Goal: Task Accomplishment & Management: Complete application form

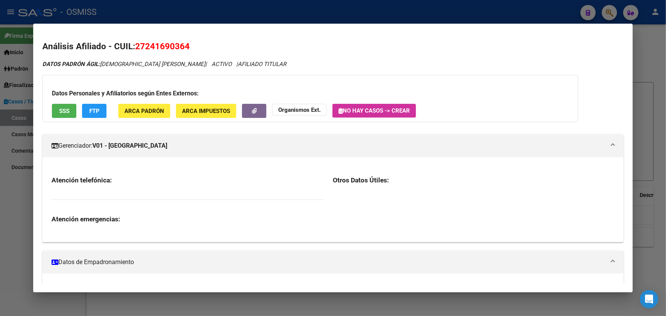
scroll to position [462, 0]
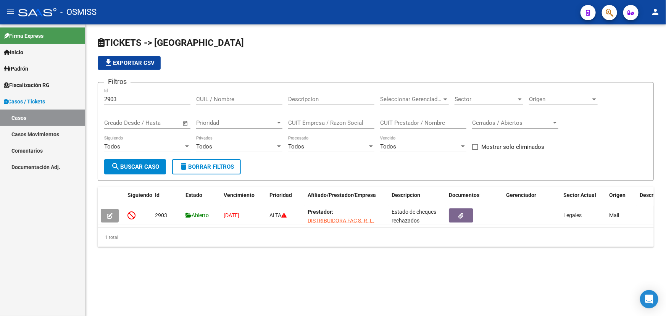
click at [34, 111] on link "Casos" at bounding box center [42, 118] width 85 height 16
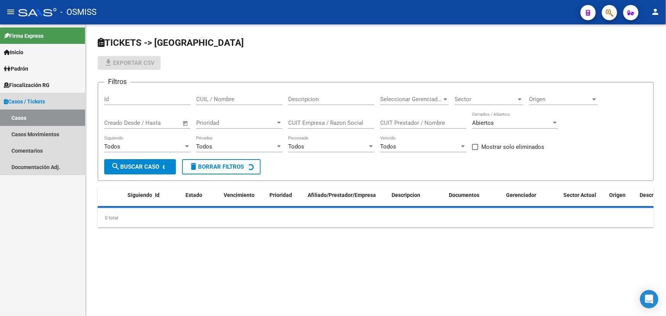
click at [38, 102] on span "Casos / Tickets" at bounding box center [24, 101] width 41 height 8
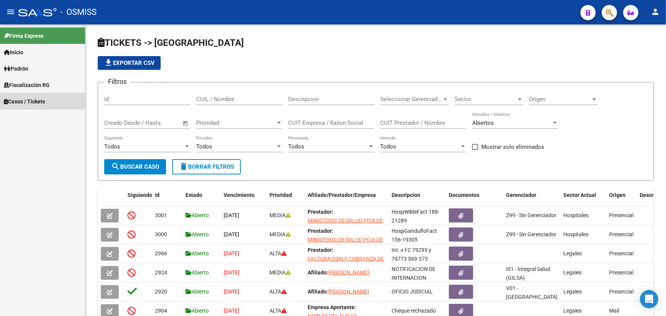
click at [57, 107] on link "Casos / Tickets" at bounding box center [42, 101] width 85 height 16
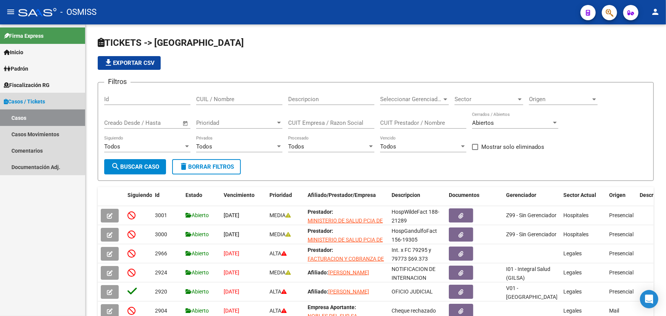
click at [32, 114] on link "Casos" at bounding box center [42, 118] width 85 height 16
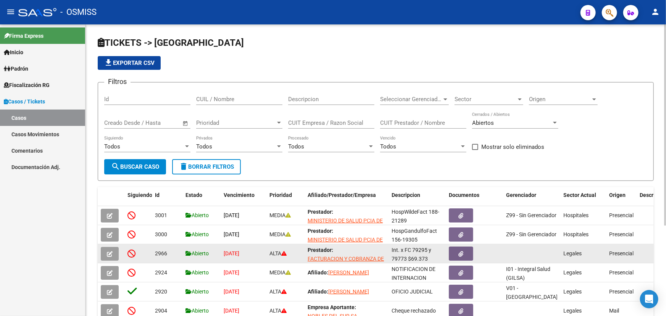
click at [108, 251] on icon "button" at bounding box center [110, 254] width 6 height 6
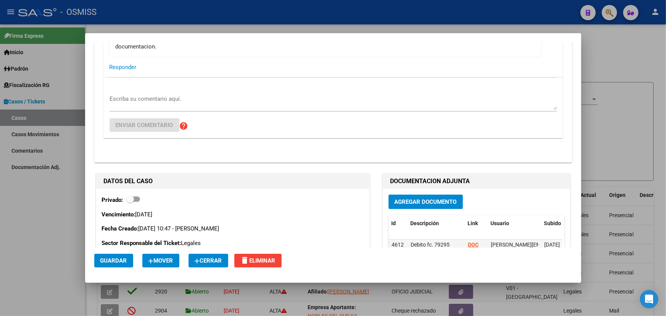
scroll to position [184, 0]
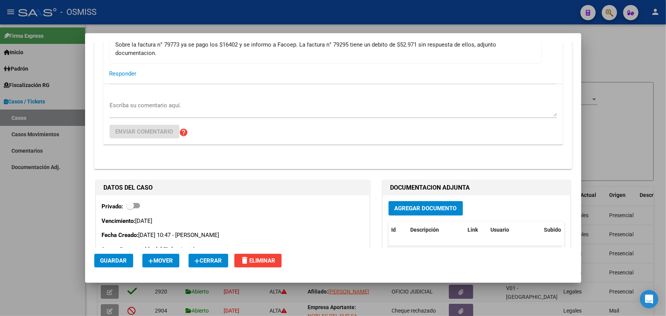
click at [420, 205] on span "Agregar Documento" at bounding box center [426, 208] width 62 height 7
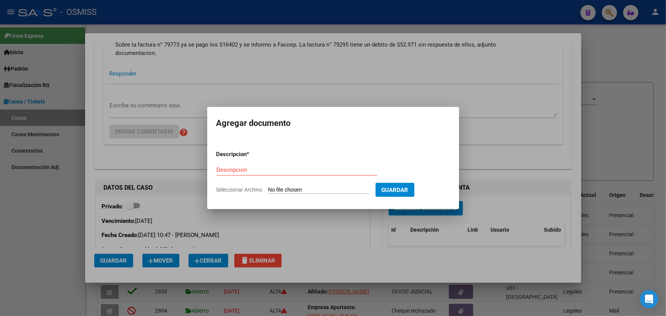
click at [283, 188] on input "Seleccionar Archivo" at bounding box center [318, 190] width 101 height 7
type input "C:\fakepath\Nota crédito x 79295 FACOEP.pdf"
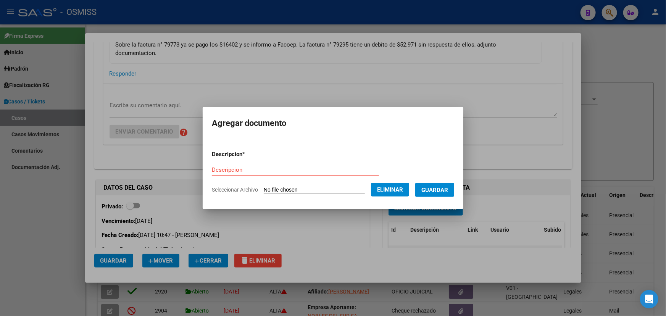
click at [241, 166] on div "Descripcion" at bounding box center [295, 169] width 167 height 11
type input "Nota Crédito x 79295"
click at [448, 190] on span "Guardar" at bounding box center [435, 190] width 27 height 7
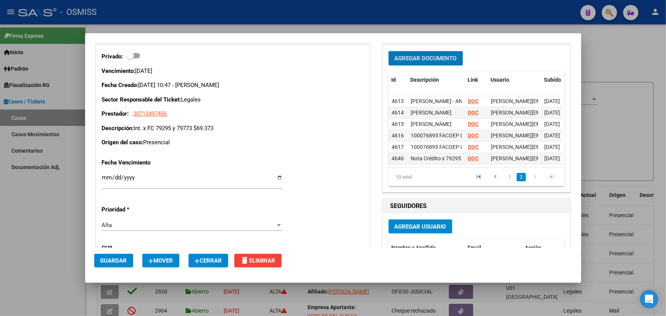
scroll to position [347, 0]
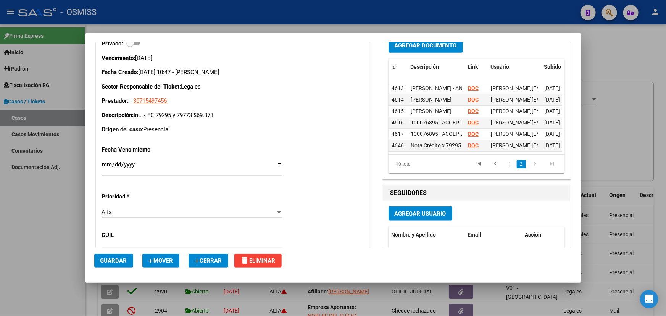
drag, startPoint x: 416, startPoint y: 141, endPoint x: 305, endPoint y: 140, distance: 110.4
click at [375, 141] on div "DATOS DEL CASO Privado: Vencimiento: [DATE] Fecha Creado: [DATE] 10:47 - [PERSO…" at bounding box center [333, 241] width 478 height 452
click at [264, 142] on div "Fecha Vencimiento [DATE] Ingresar fecha Prioridad * Alta CUIL Gerenciador Selec…" at bounding box center [233, 221] width 262 height 163
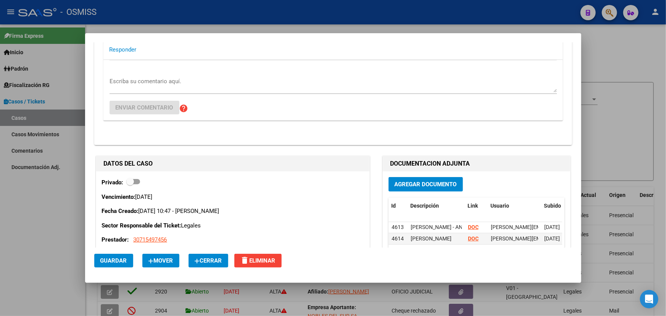
scroll to position [104, 0]
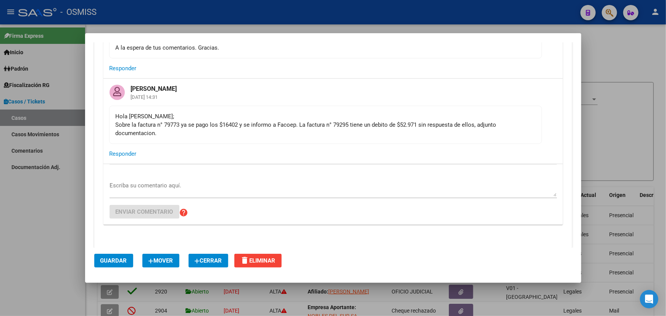
drag, startPoint x: 300, startPoint y: 129, endPoint x: 398, endPoint y: 117, distance: 98.4
click at [391, 118] on div "Hola [PERSON_NAME]; Sobre la factura n° 79773 ya se pago los $16402 y se inform…" at bounding box center [326, 124] width 420 height 25
click at [432, 111] on mat-card-content "Hola [PERSON_NAME]; Sobre la factura n° 79773 ya se pago los $16402 y se inform…" at bounding box center [325, 125] width 433 height 38
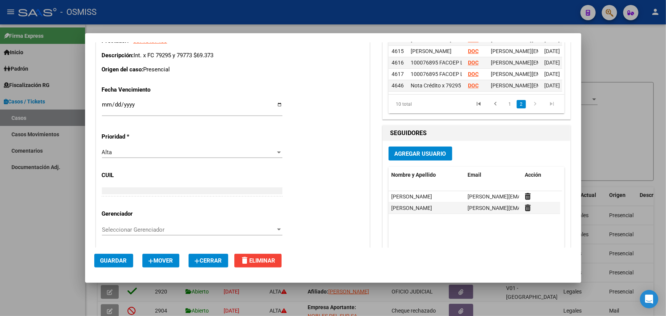
scroll to position [347, 0]
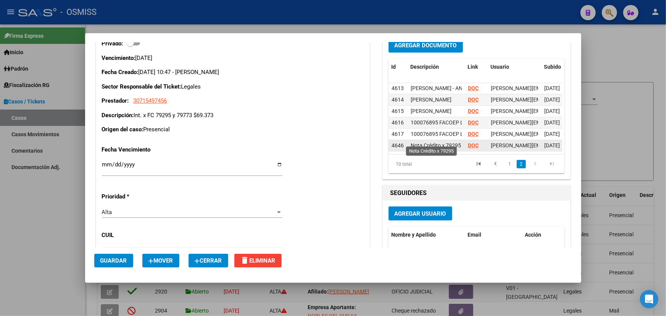
drag, startPoint x: 425, startPoint y: 138, endPoint x: 466, endPoint y: 139, distance: 40.9
click at [462, 140] on div "4646 Nota Crédito x 79295 DOC [PERSON_NAME][EMAIL_ADDRESS][PERSON_NAME][DOMAIN_…" at bounding box center [503, 145] width 229 height 11
click at [456, 142] on span "Nota Crédito x 79295" at bounding box center [436, 145] width 50 height 6
drag, startPoint x: 457, startPoint y: 137, endPoint x: 427, endPoint y: 131, distance: 31.6
click at [427, 131] on datatable-scroller "4613 [PERSON_NAME] - ANSES DOC [PERSON_NAME][EMAIL_ADDRESS][PERSON_NAME][DOMAIN…" at bounding box center [476, 94] width 174 height 115
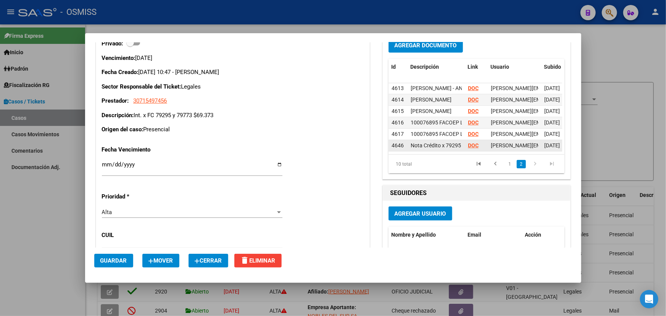
click at [449, 140] on datatable-body-cell "Nota Crédito x 79295" at bounding box center [436, 145] width 57 height 11
drag, startPoint x: 415, startPoint y: 126, endPoint x: 450, endPoint y: 122, distance: 35.0
click at [482, 129] on div "4617 100076895 FACOEP LEGALES TRANSF DOC [PERSON_NAME][EMAIL_ADDRESS][PERSON_NA…" at bounding box center [503, 134] width 229 height 11
click at [449, 122] on datatable-body-cell "100076895 FACOEP LEGALES" at bounding box center [436, 122] width 57 height 11
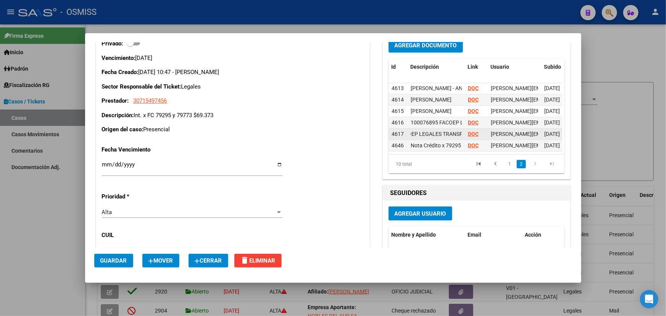
drag, startPoint x: 425, startPoint y: 124, endPoint x: 473, endPoint y: 124, distance: 48.5
click at [476, 124] on datatable-scroller "4613 [PERSON_NAME] - ANSES DOC [PERSON_NAME][EMAIL_ADDRESS][PERSON_NAME][DOMAIN…" at bounding box center [476, 94] width 174 height 115
click at [448, 131] on span "100076895 FACOEP LEGALES TRANSF" at bounding box center [416, 134] width 93 height 6
drag, startPoint x: 448, startPoint y: 137, endPoint x: 485, endPoint y: 150, distance: 39.6
click at [485, 150] on datatable-body "4613 [PERSON_NAME] - ANSES DOC [PERSON_NAME][EMAIL_ADDRESS][PERSON_NAME][DOMAIN…" at bounding box center [476, 118] width 174 height 71
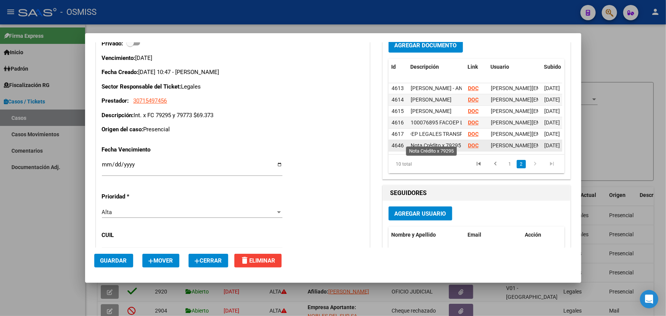
click at [430, 142] on span "Nota Crédito x 79295" at bounding box center [436, 145] width 50 height 6
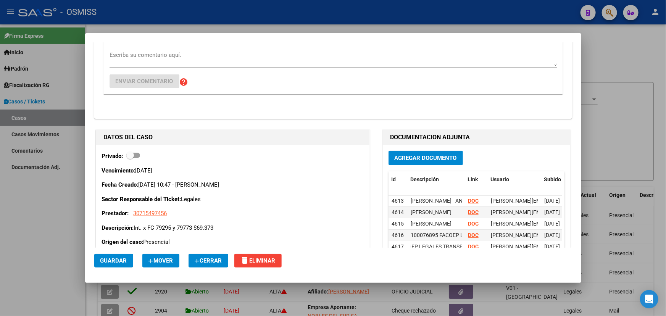
scroll to position [173, 0]
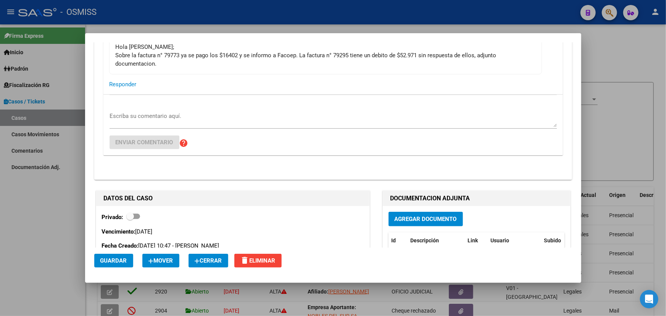
drag, startPoint x: 339, startPoint y: 66, endPoint x: 379, endPoint y: 66, distance: 39.3
click at [379, 66] on div "Hola [PERSON_NAME]; Sobre la factura n° 79773 ya se pago los $16402 y se inform…" at bounding box center [326, 55] width 420 height 25
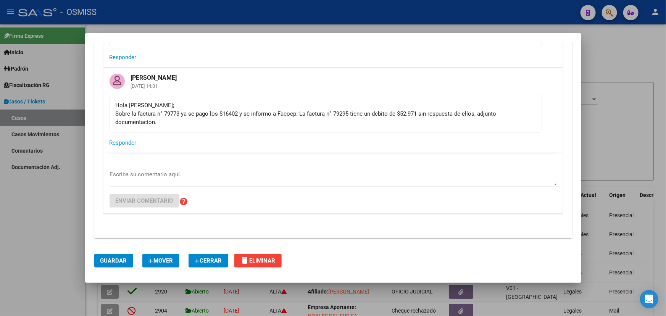
scroll to position [115, 0]
drag, startPoint x: 212, startPoint y: 115, endPoint x: 297, endPoint y: 115, distance: 85.2
click at [297, 115] on div "Hola [PERSON_NAME]; Sobre la factura n° 79773 ya se pago los $16402 y se inform…" at bounding box center [326, 114] width 420 height 25
click at [393, 115] on div "Hola [PERSON_NAME]; Sobre la factura n° 79773 ya se pago los $16402 y se inform…" at bounding box center [326, 114] width 420 height 25
drag, startPoint x: 242, startPoint y: 118, endPoint x: 306, endPoint y: 123, distance: 64.0
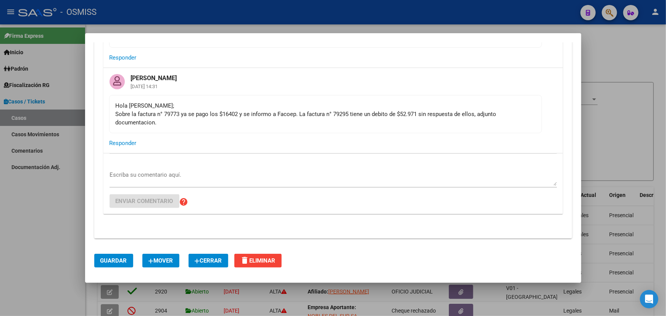
click at [301, 122] on div "Hola [PERSON_NAME]; Sobre la factura n° 79773 ya se pago los $16402 y se inform…" at bounding box center [326, 114] width 420 height 25
click at [307, 123] on div "Hola [PERSON_NAME]; Sobre la factura n° 79773 ya se pago los $16402 y se inform…" at bounding box center [326, 114] width 420 height 25
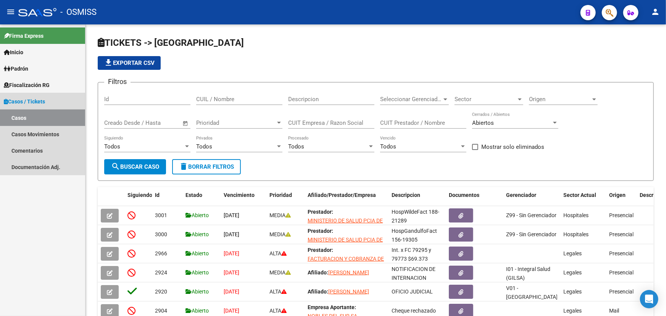
click at [29, 115] on link "Casos" at bounding box center [42, 118] width 85 height 16
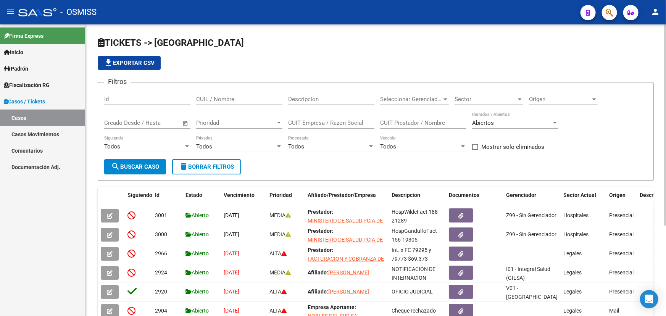
drag, startPoint x: 321, startPoint y: 77, endPoint x: 584, endPoint y: 140, distance: 270.1
click at [618, 154] on app-list-header "TICKETS -> Casos file_download Exportar CSV Filtros Id CUIL / Nombre Descripcio…" at bounding box center [376, 109] width 556 height 144
drag, startPoint x: 584, startPoint y: 140, endPoint x: 590, endPoint y: 142, distance: 6.3
click at [583, 140] on div "Filtros Id CUIL / Nombre Descripcion Seleccionar Gerenciador Seleccionar Gerenc…" at bounding box center [375, 124] width 543 height 71
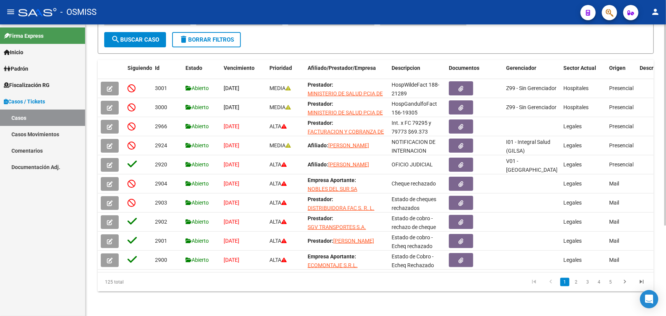
scroll to position [0, 0]
